Goal: Transaction & Acquisition: Download file/media

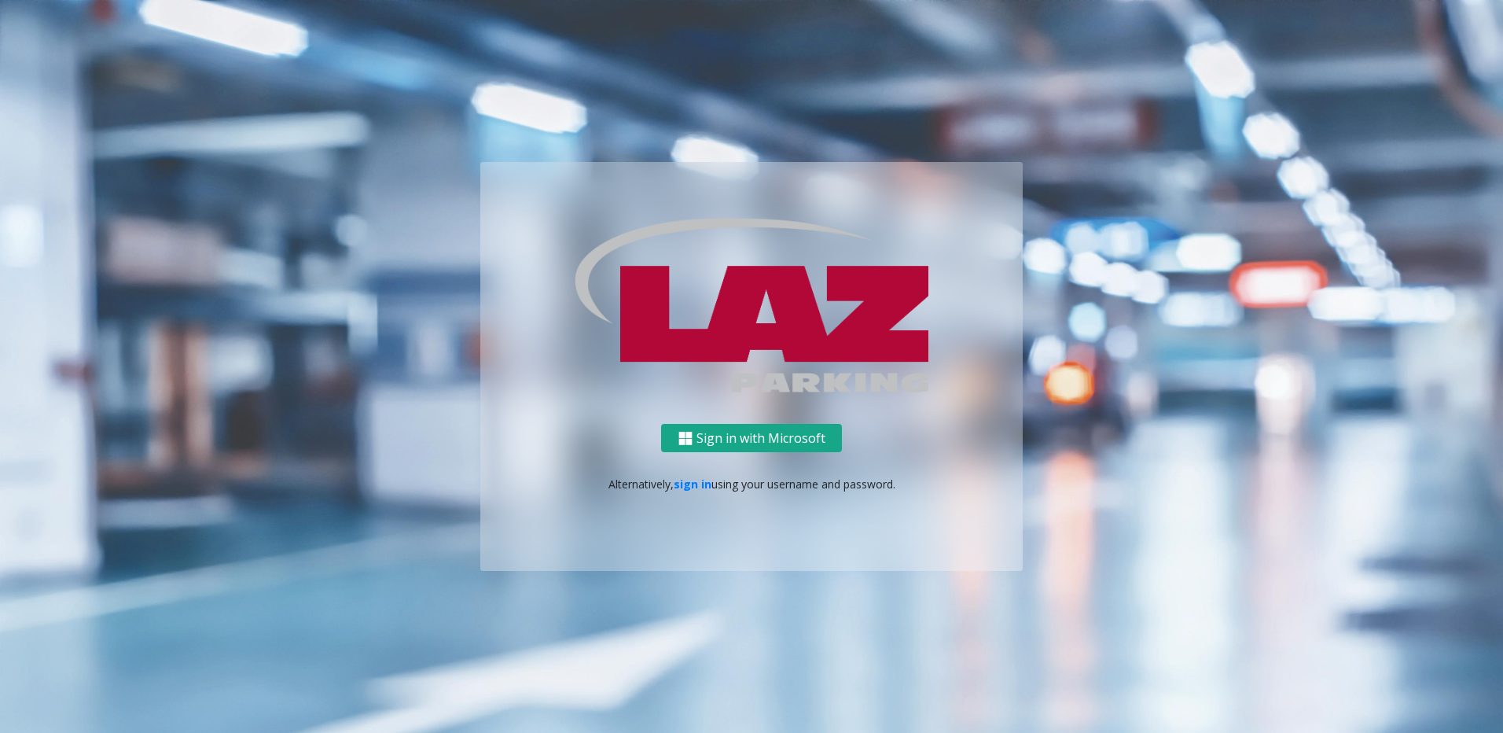
click at [754, 432] on button "Sign in with Microsoft" at bounding box center [751, 438] width 181 height 29
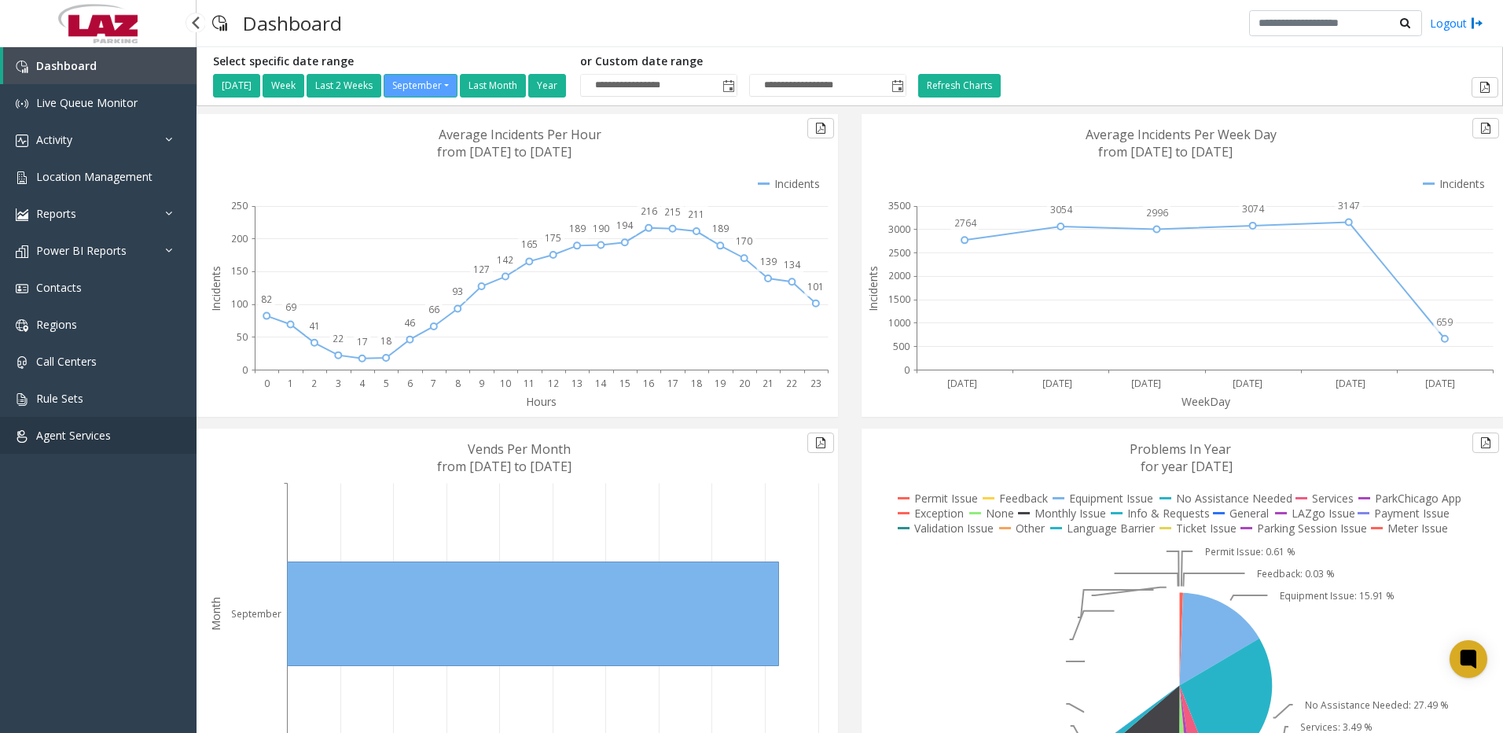
click at [68, 443] on link "Agent Services" at bounding box center [98, 435] width 197 height 37
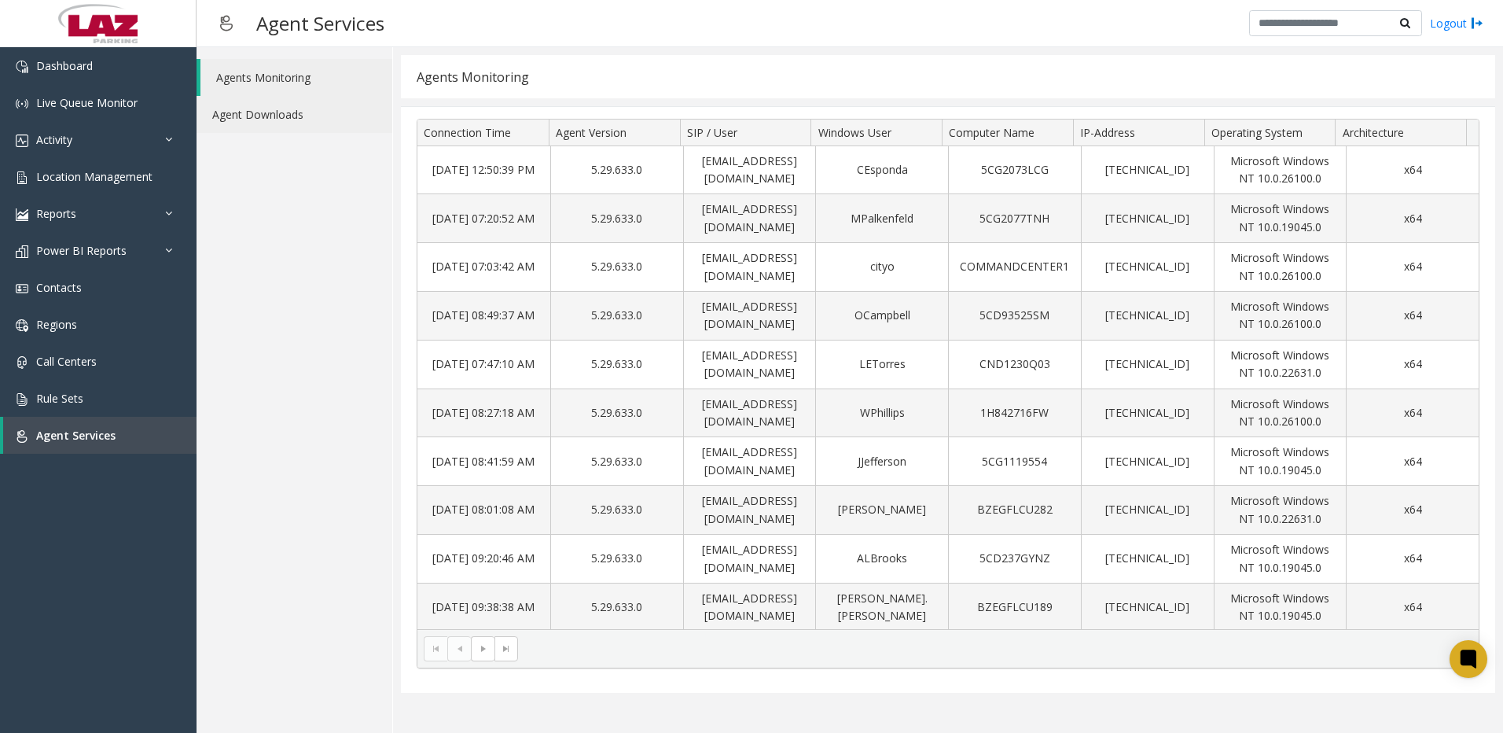
click at [306, 108] on link "Agent Downloads" at bounding box center [295, 114] width 196 height 37
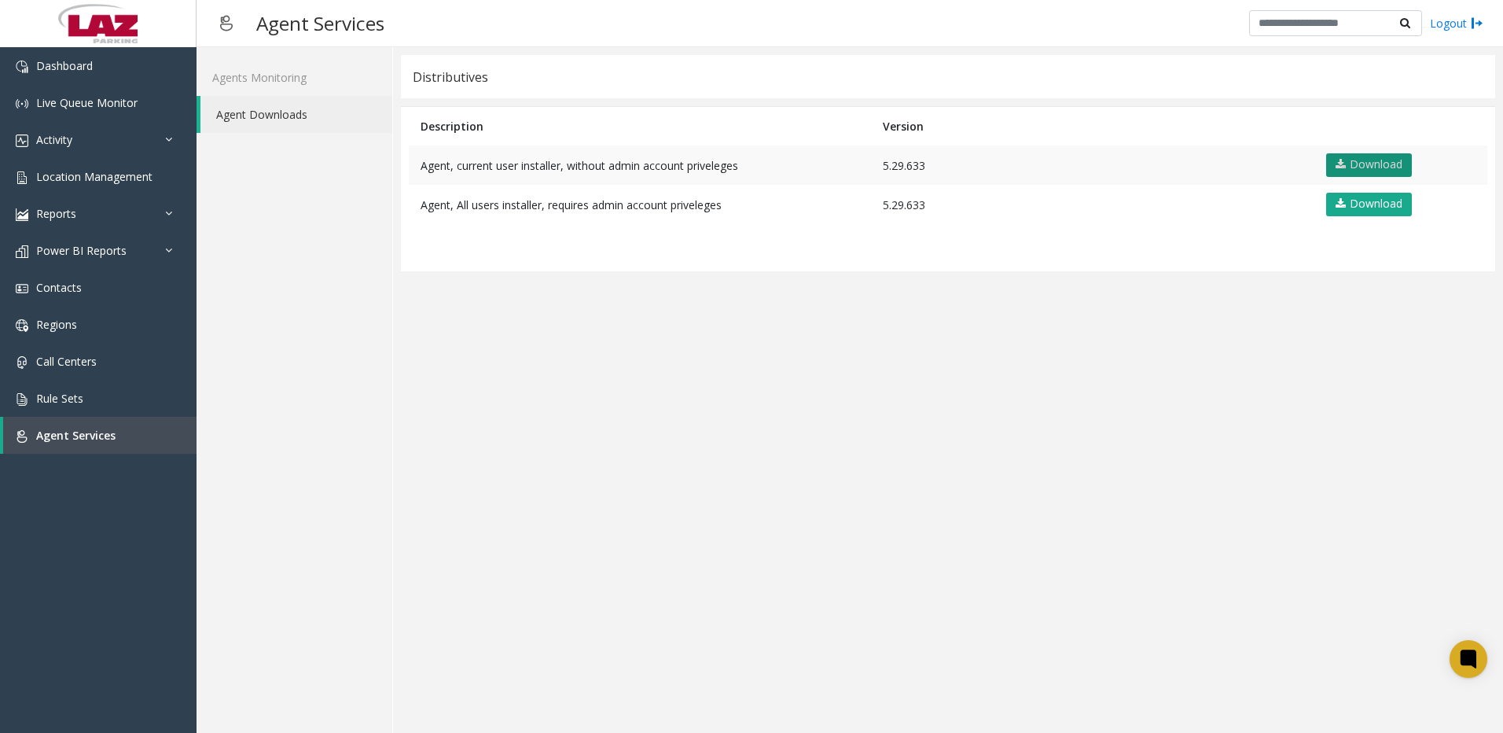
click at [1382, 161] on link "Download" at bounding box center [1370, 165] width 86 height 24
